Goal: Task Accomplishment & Management: Manage account settings

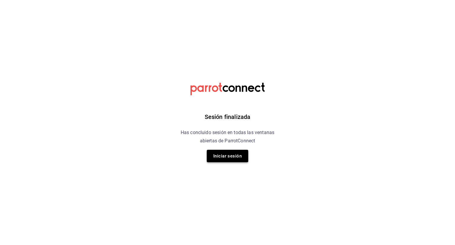
click at [219, 154] on button "Iniciar sesión" at bounding box center [227, 156] width 41 height 12
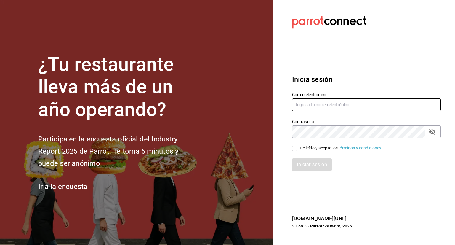
click at [312, 108] on input "text" at bounding box center [366, 104] width 149 height 12
type input "[EMAIL_ADDRESS][DOMAIN_NAME]"
click at [297, 147] on input "He leído y acepto los Términos y condiciones." at bounding box center [294, 147] width 5 height 5
checkbox input "true"
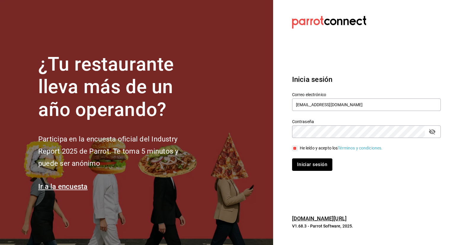
click at [302, 163] on button "Iniciar sesión" at bounding box center [312, 164] width 40 height 12
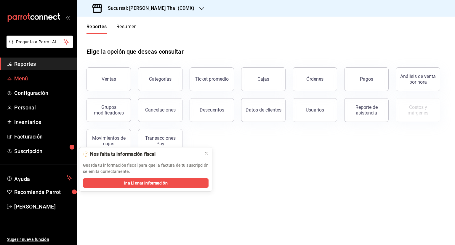
click at [30, 78] on span "Menú" at bounding box center [43, 78] width 58 height 8
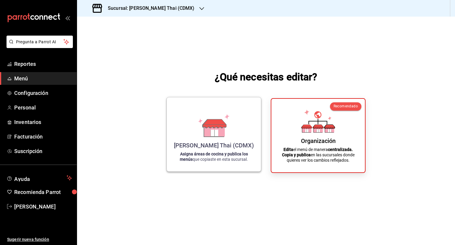
click at [241, 144] on div "[PERSON_NAME] Thai (CDMX) Asigna áreas de cocina y publica los menús que copias…" at bounding box center [214, 134] width 80 height 65
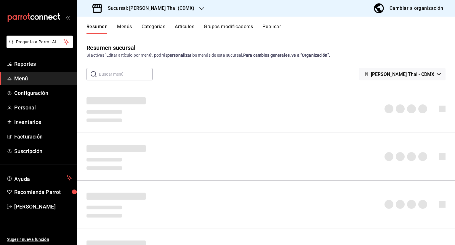
click at [163, 27] on button "Categorías" at bounding box center [154, 29] width 24 height 10
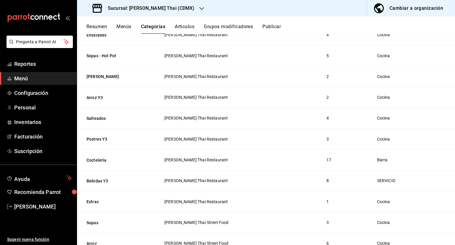
scroll to position [119, 0]
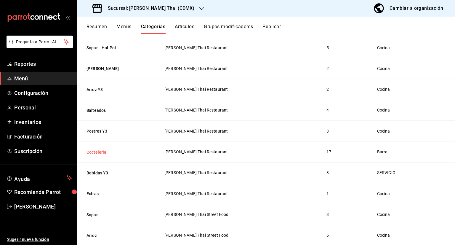
click at [104, 153] on button "Cocteleria" at bounding box center [116, 152] width 59 height 6
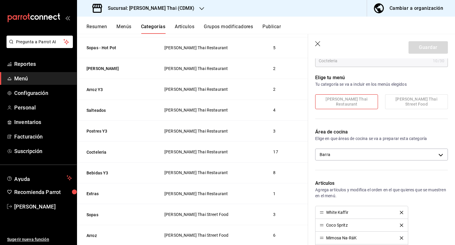
scroll to position [59, 0]
click at [363, 152] on body "Pregunta a Parrot AI Reportes Menú Configuración Personal Inventarios Facturaci…" at bounding box center [227, 122] width 455 height 245
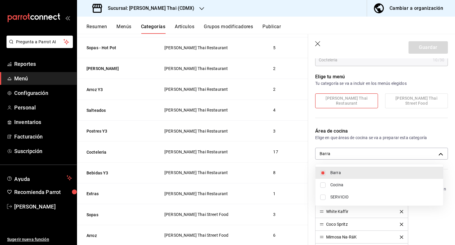
click at [340, 176] on li "Barra" at bounding box center [380, 173] width 128 height 12
checkbox input "false"
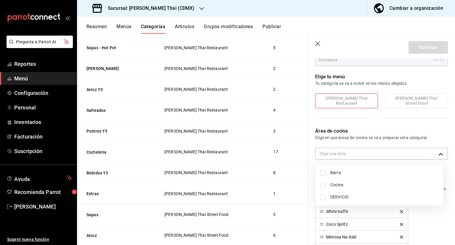
click at [331, 172] on span "Barra" at bounding box center [384, 172] width 108 height 6
type input "3ad90dc2-e66d-48e1-9d78-f01521b59afa"
checkbox input "true"
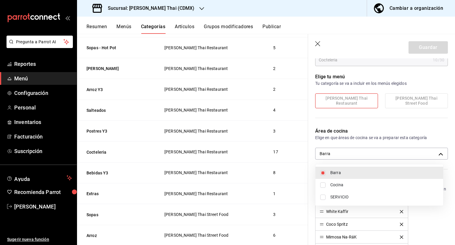
click at [318, 44] on div at bounding box center [227, 122] width 455 height 245
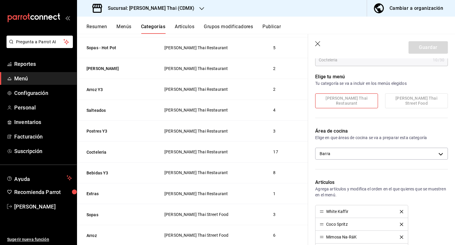
click at [318, 45] on icon "button" at bounding box center [318, 44] width 6 height 6
